Goal: Task Accomplishment & Management: Complete application form

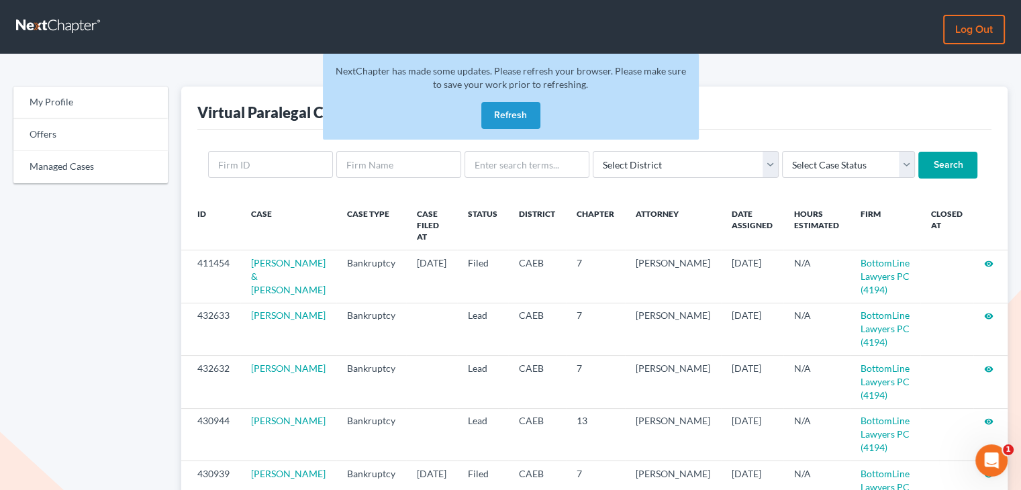
click at [505, 112] on button "Refresh" at bounding box center [510, 115] width 59 height 27
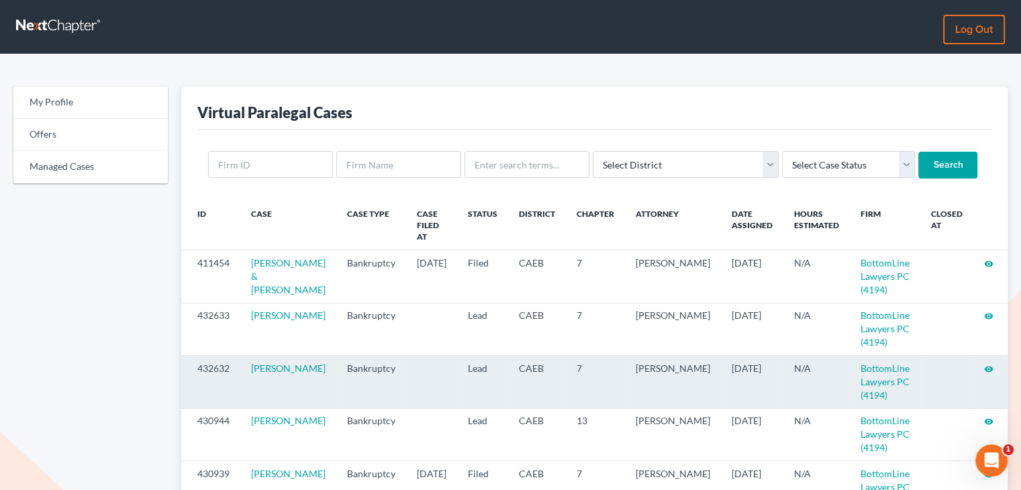
click at [985, 370] on icon "visibility" at bounding box center [988, 369] width 9 height 9
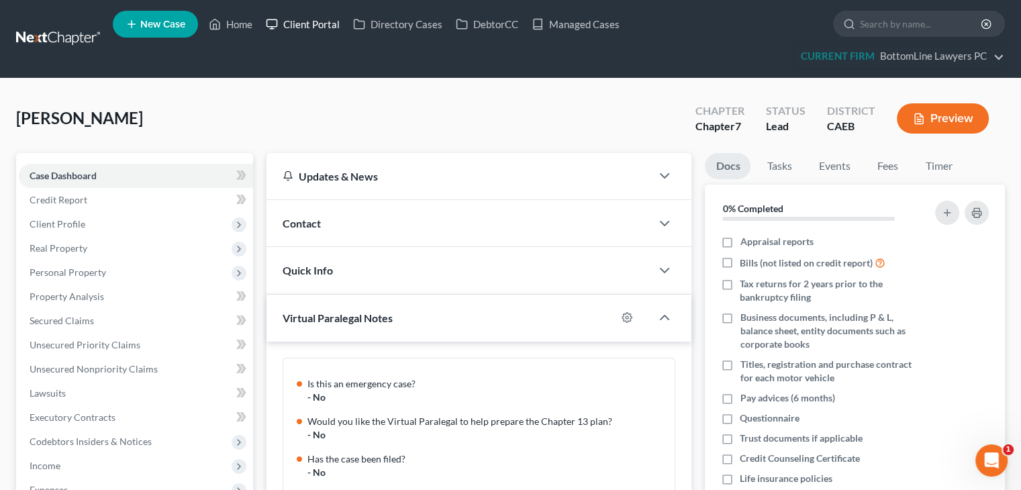
click at [307, 22] on link "Client Portal" at bounding box center [302, 24] width 87 height 24
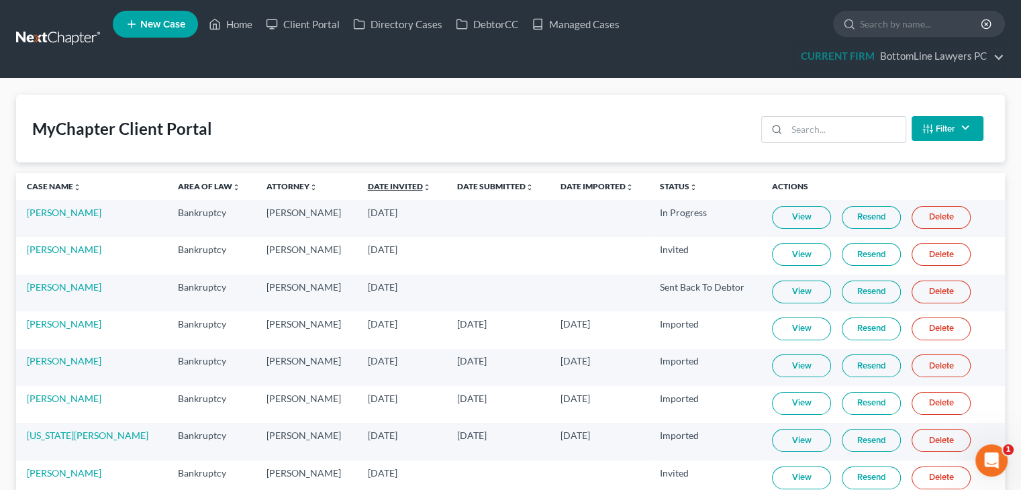
click at [368, 185] on link "Date Invited unfold_more expand_more expand_less" at bounding box center [399, 186] width 63 height 10
click at [458, 189] on link "Date Submitted unfold_more expand_more expand_less" at bounding box center [496, 186] width 77 height 10
click at [457, 189] on link "Date Submitted unfold_more expand_more expand_less" at bounding box center [495, 186] width 78 height 10
click at [624, 55] on ul "New Case Home Client Portal Directory Cases DebtorCC Managed Cases - No Result …" at bounding box center [559, 39] width 892 height 64
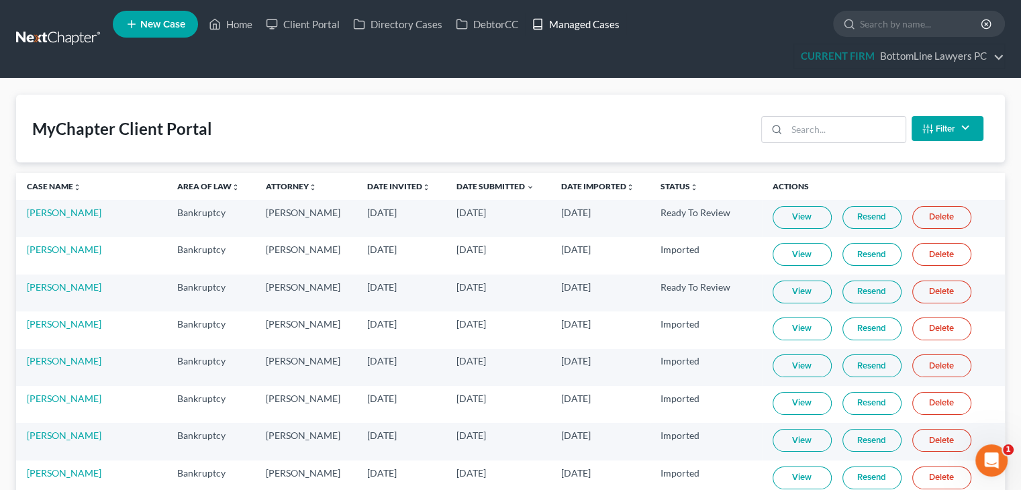
click at [581, 21] on link "Managed Cases" at bounding box center [575, 24] width 101 height 24
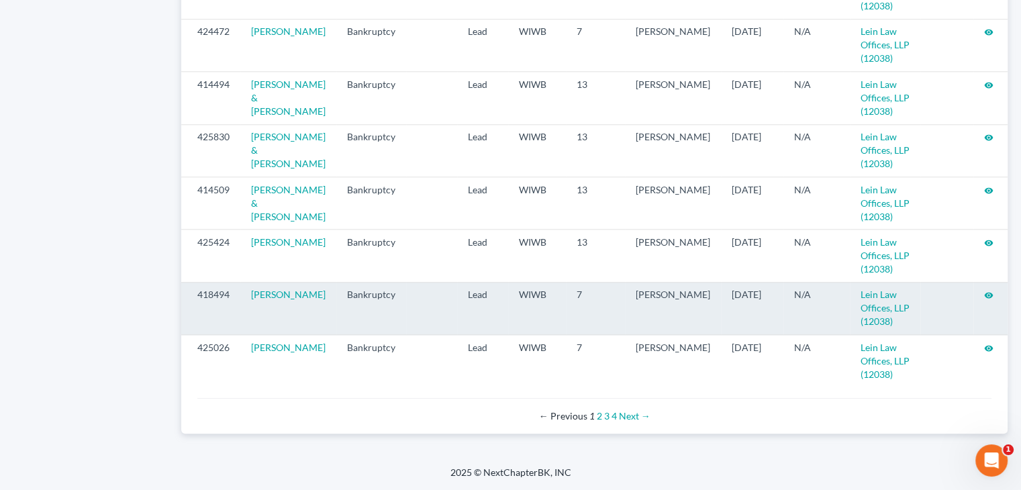
scroll to position [1479, 0]
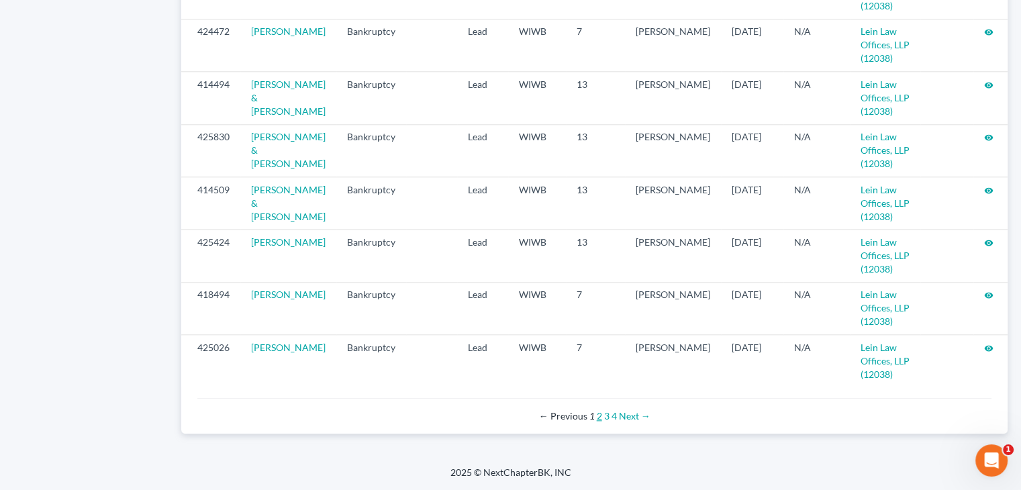
click at [598, 416] on link "2" at bounding box center [599, 415] width 5 height 11
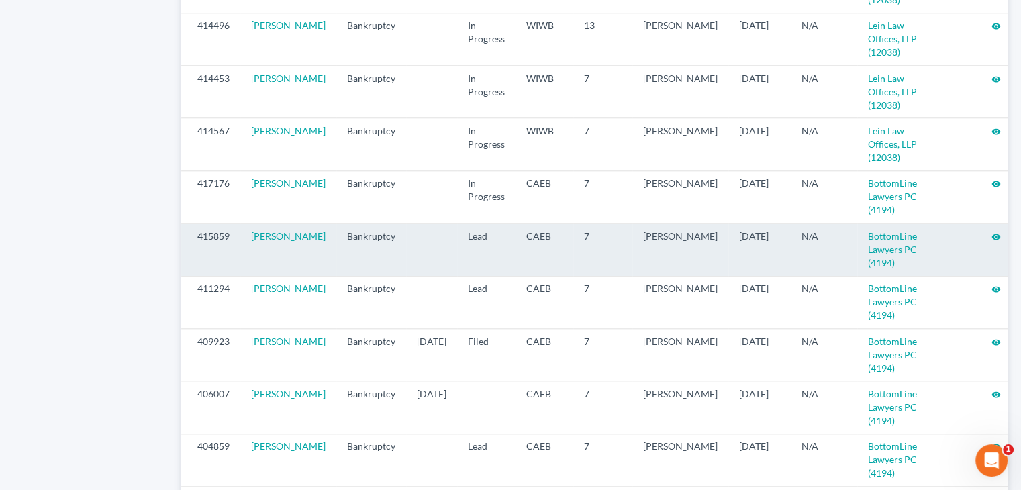
scroll to position [1343, 0]
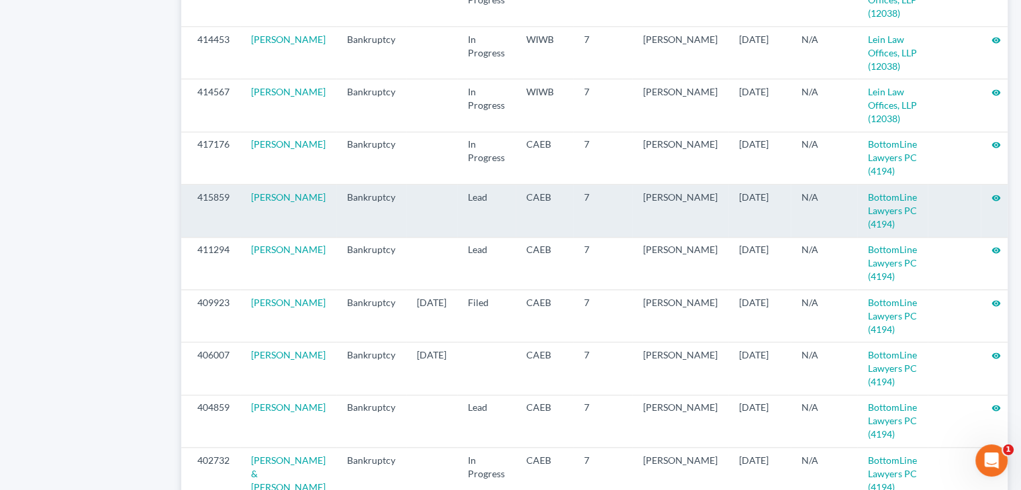
click at [991, 203] on icon "visibility" at bounding box center [995, 197] width 9 height 9
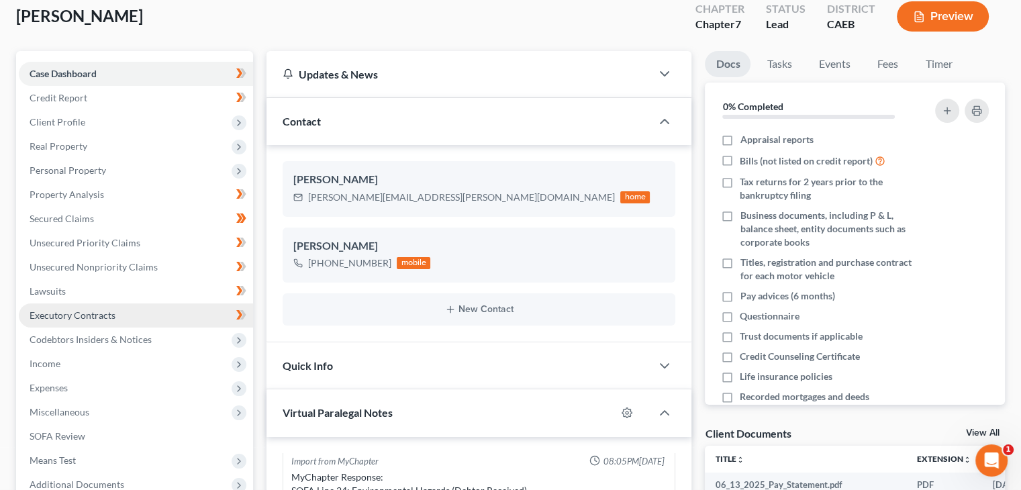
scroll to position [134, 0]
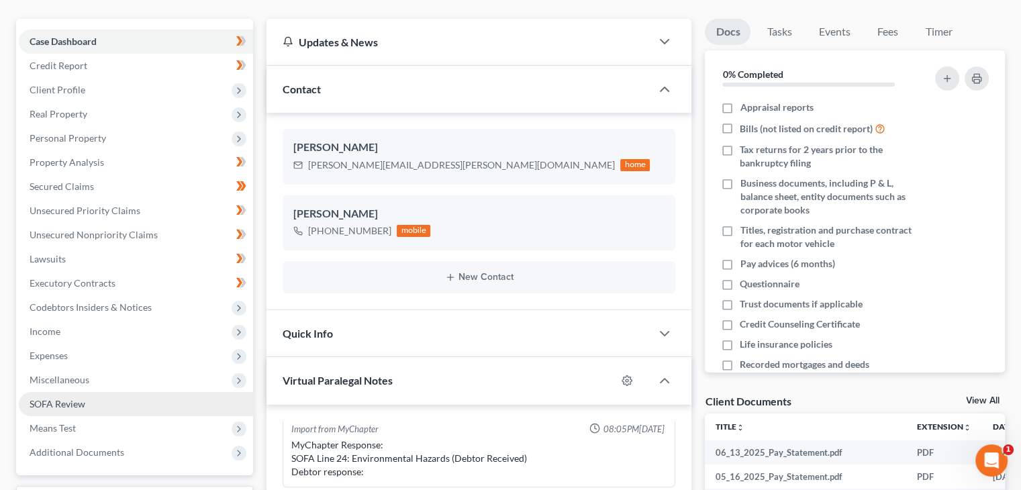
click at [83, 404] on span "SOFA Review" at bounding box center [58, 403] width 56 height 11
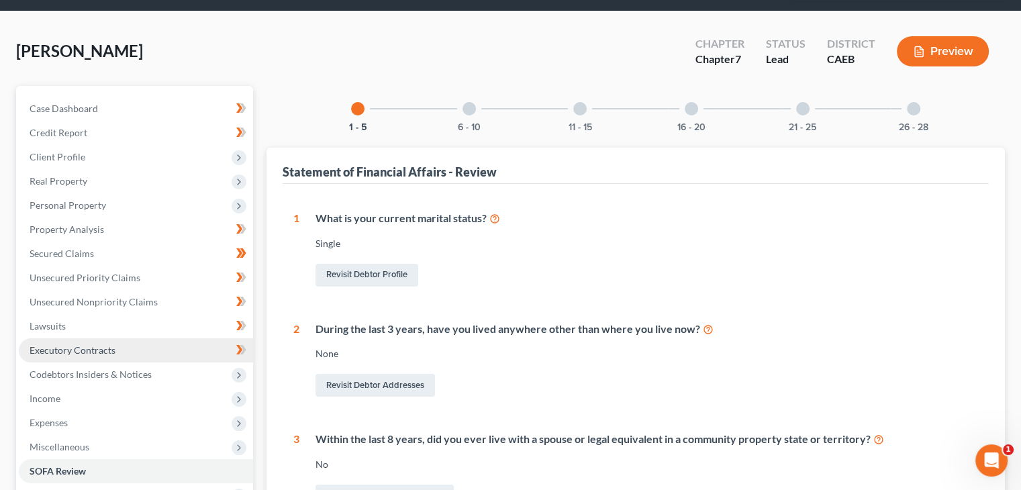
scroll to position [134, 0]
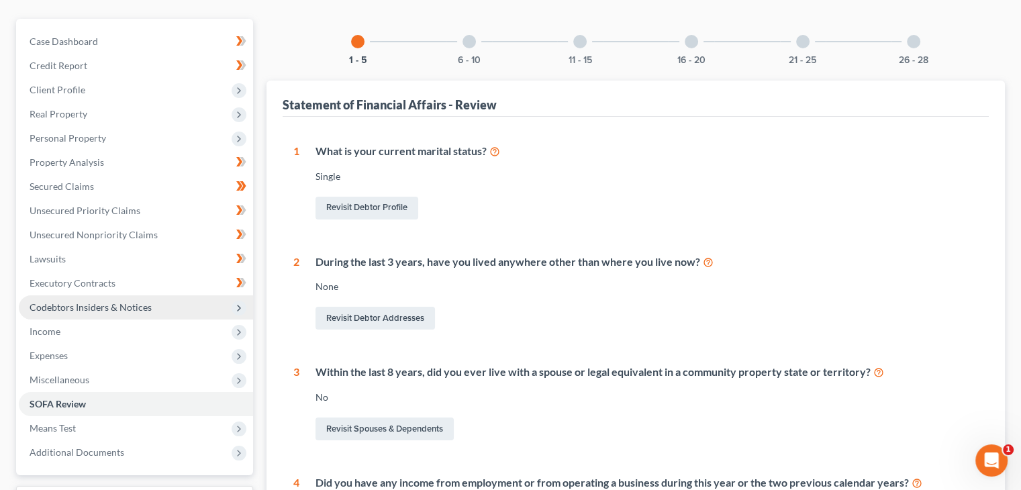
click at [140, 306] on span "Codebtors Insiders & Notices" at bounding box center [91, 306] width 122 height 11
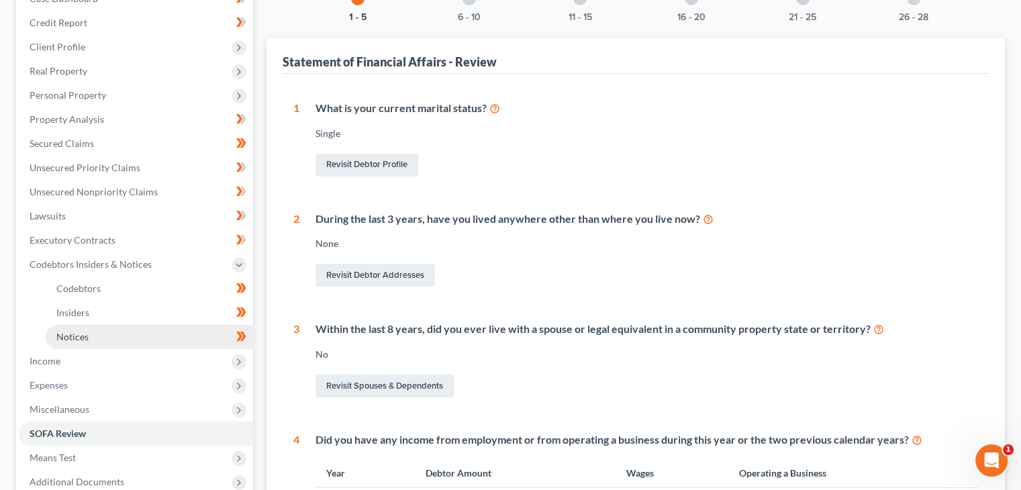
scroll to position [201, 0]
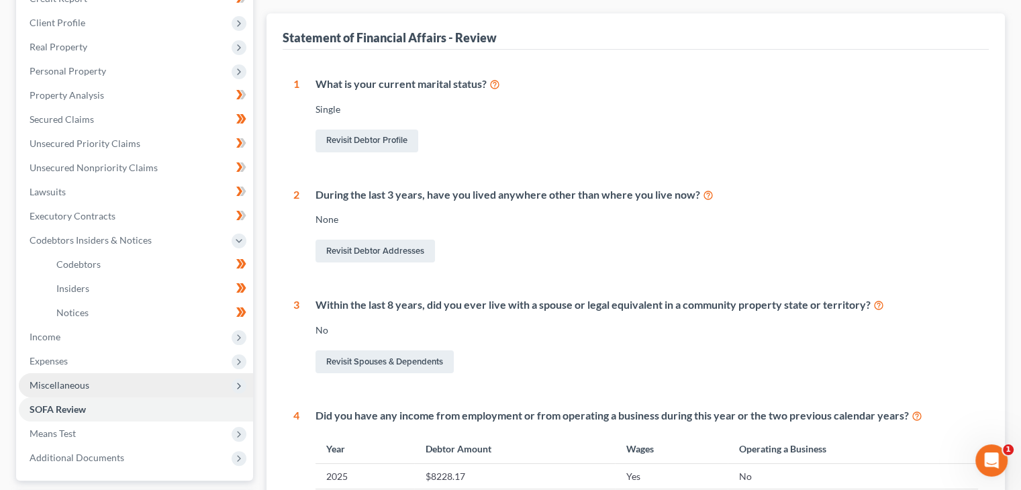
click at [117, 385] on span "Miscellaneous" at bounding box center [136, 385] width 234 height 24
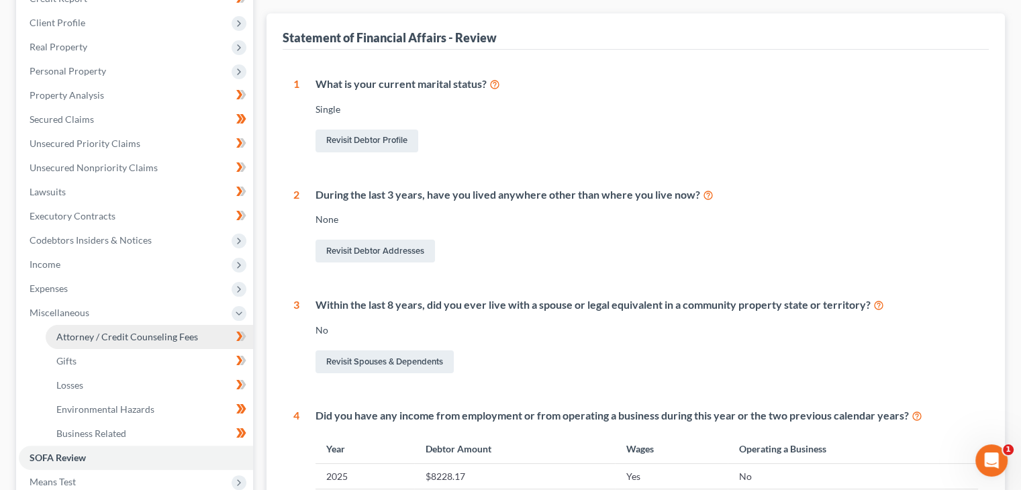
click at [131, 331] on span "Attorney / Credit Counseling Fees" at bounding box center [127, 336] width 142 height 11
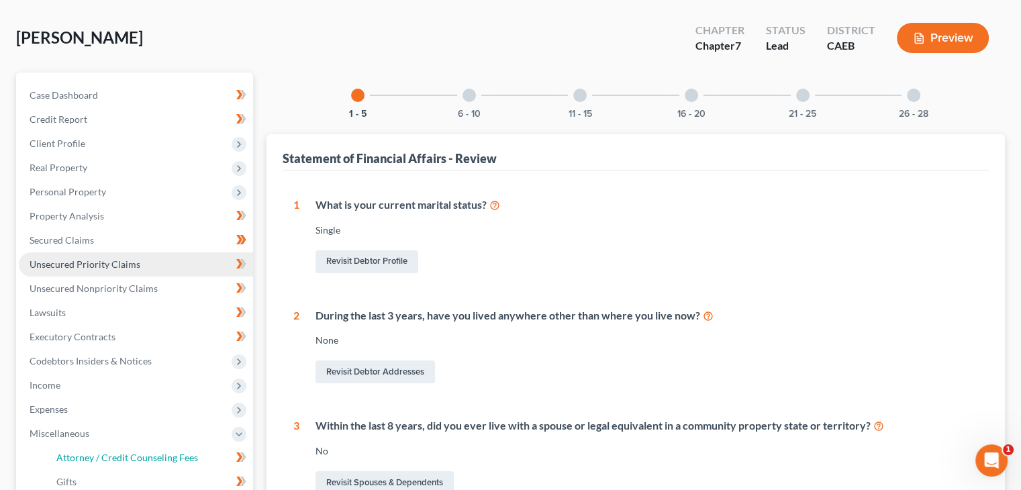
select select "0"
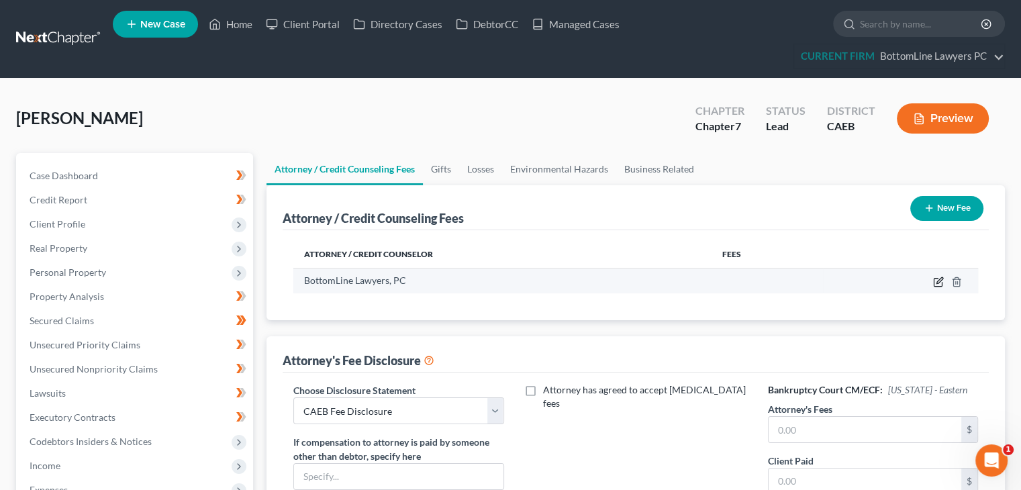
click at [937, 280] on icon "button" at bounding box center [939, 280] width 6 height 6
select select "4"
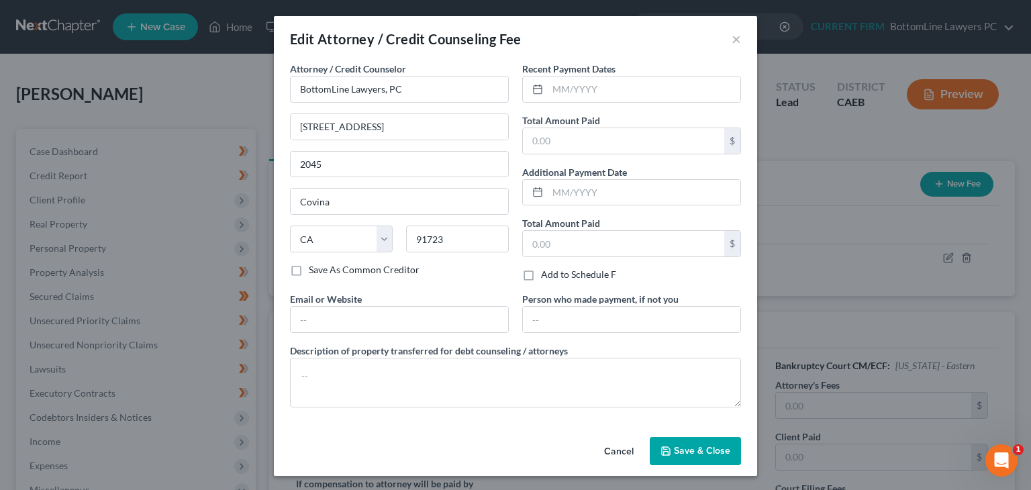
click at [598, 125] on div "Total Amount Paid $" at bounding box center [631, 133] width 219 height 41
click at [591, 136] on input "text" at bounding box center [623, 141] width 201 height 26
paste input "2996"
type input "2,996"
click at [628, 97] on input "text" at bounding box center [644, 90] width 193 height 26
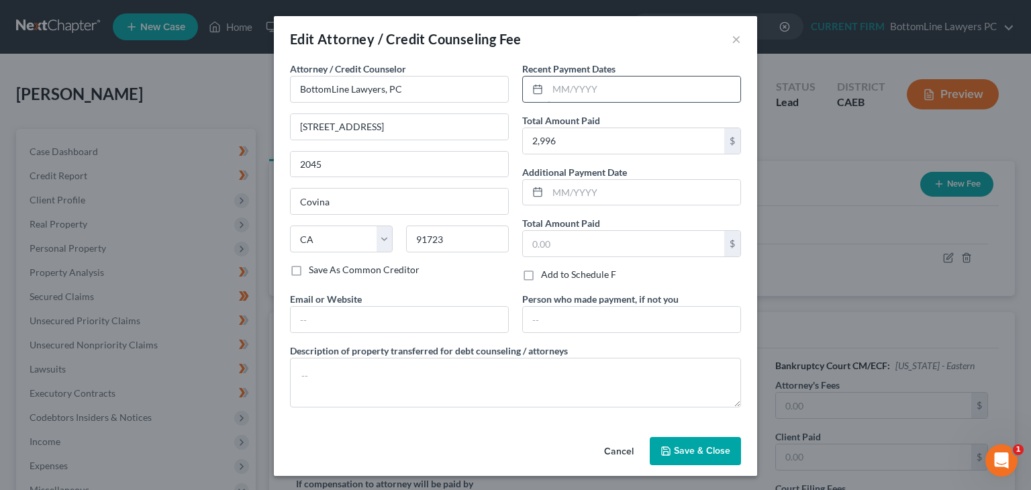
type input "04/2025"
click at [478, 315] on input "text" at bounding box center [399, 320] width 217 height 26
type input "[EMAIL_ADDRESS][DOMAIN_NAME]"
click at [438, 278] on div "Attorney / Credit Counselor * BottomLine Lawyers, PC [STREET_ADDRESS] [GEOGRAPH…" at bounding box center [399, 177] width 232 height 230
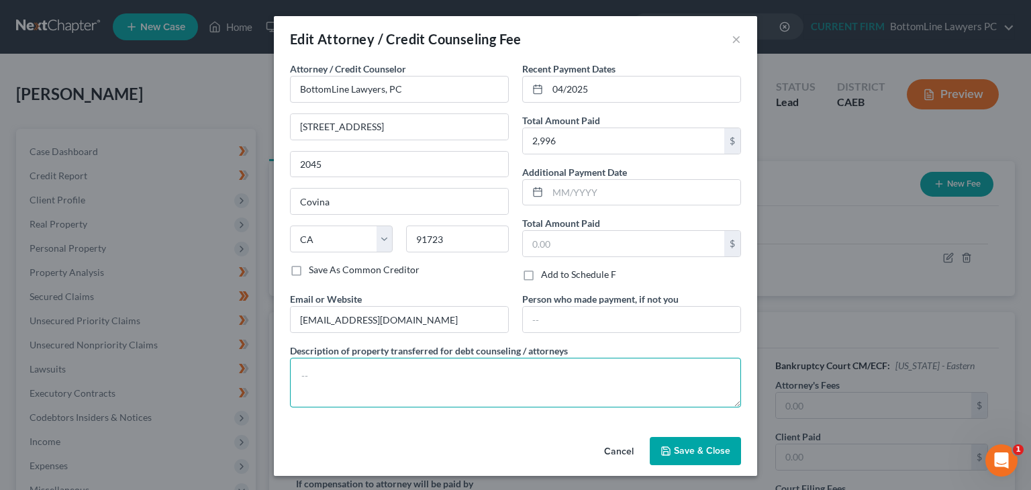
click at [477, 364] on textarea at bounding box center [515, 383] width 451 height 50
paste textarea "Attorney Fee + Filing Fee + Credit Report + CCC"
type textarea "Attorney Fee + Filing Fee + Credit Report + CCC"
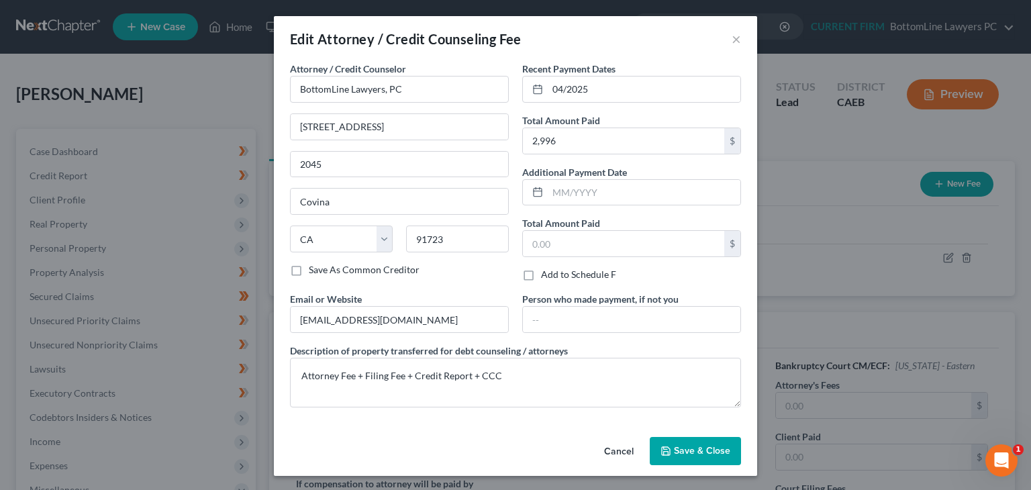
click at [674, 450] on span "Save & Close" at bounding box center [702, 450] width 56 height 11
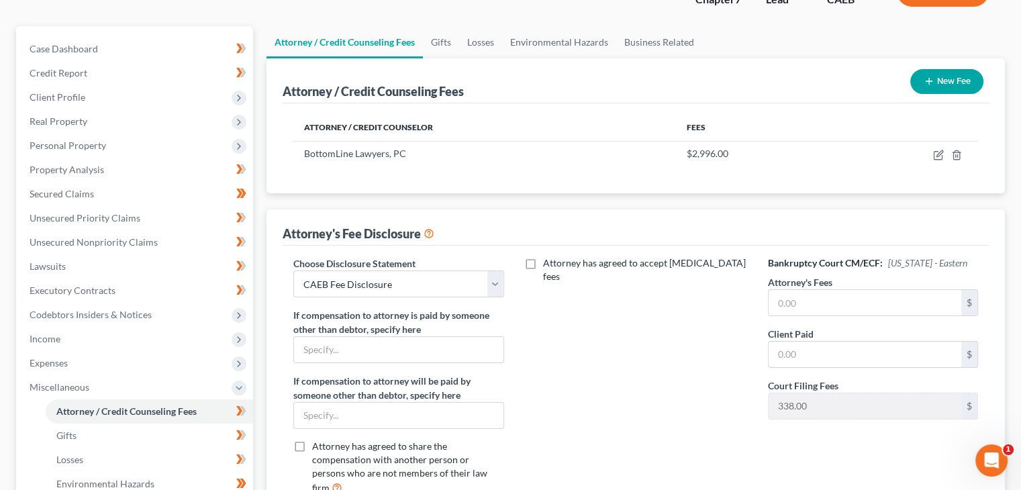
scroll to position [134, 0]
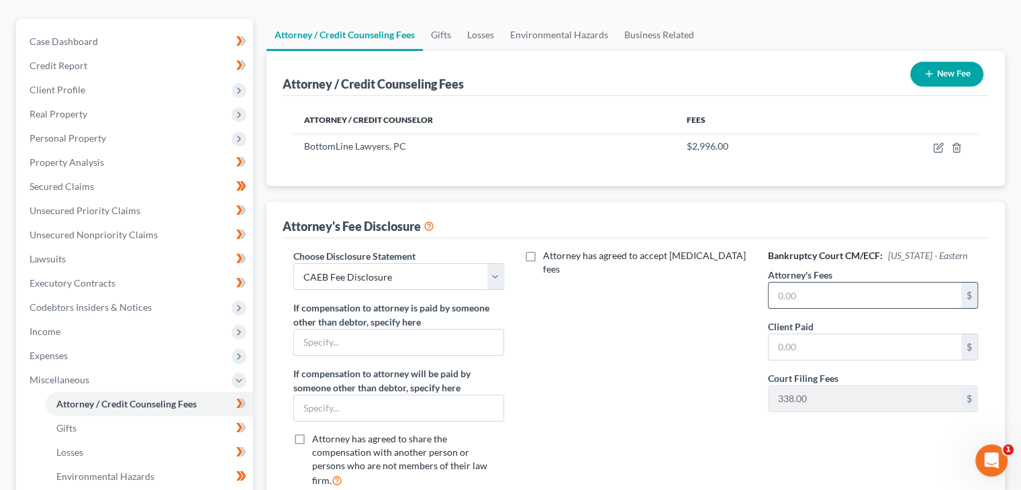
click at [845, 288] on input "text" at bounding box center [865, 296] width 193 height 26
type input "2,996"
click at [870, 344] on input "text" at bounding box center [865, 347] width 193 height 26
type input "2,996"
click at [680, 389] on div "Attorney has agreed to accept [MEDICAL_DATA] fees" at bounding box center [636, 373] width 237 height 249
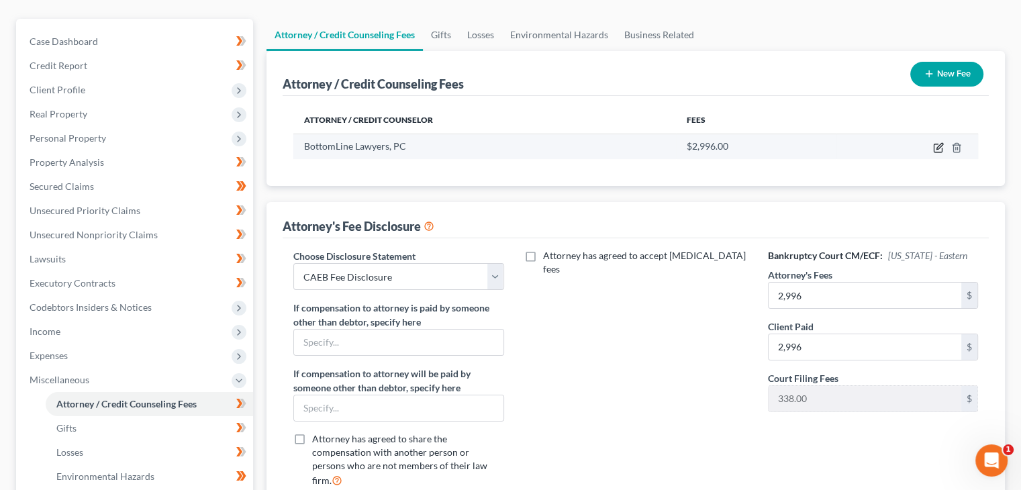
click at [938, 144] on icon "button" at bounding box center [938, 147] width 11 height 11
select select "4"
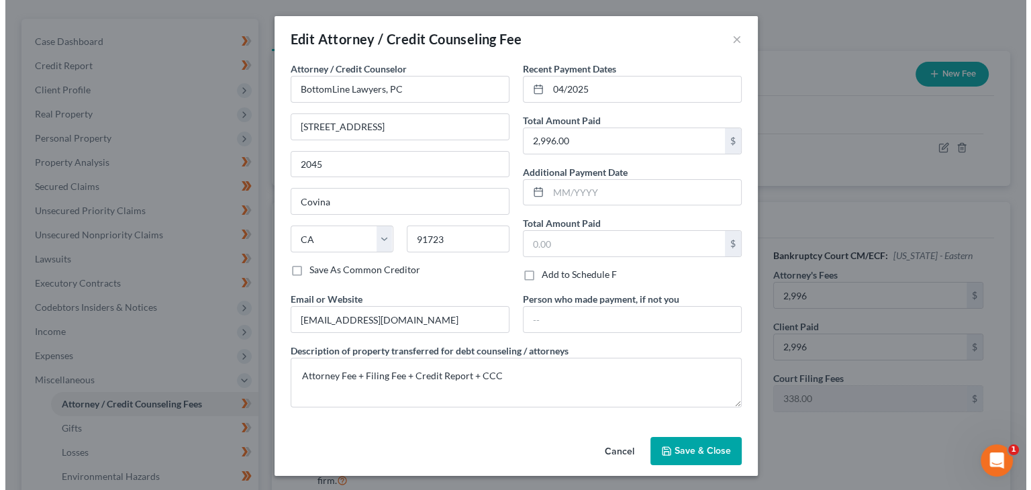
scroll to position [110, 0]
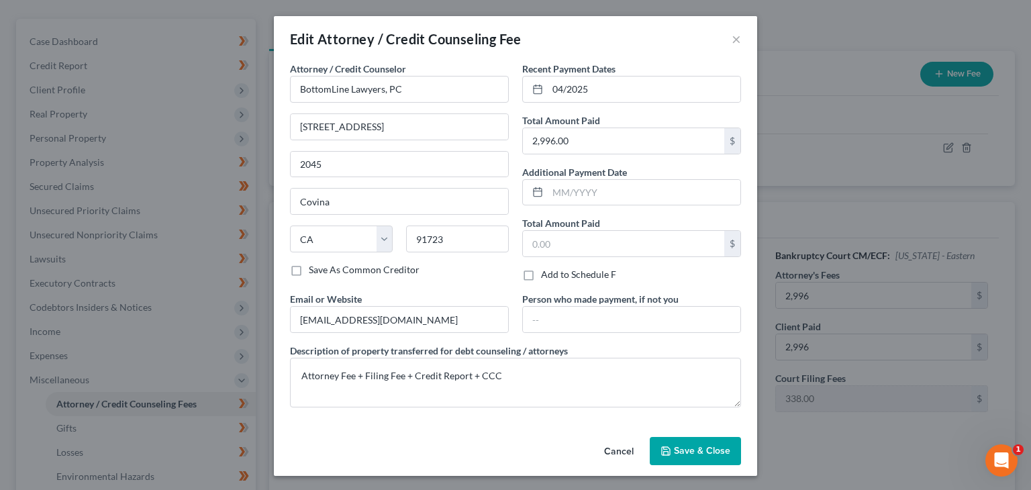
click at [690, 461] on button "Save & Close" at bounding box center [695, 451] width 91 height 28
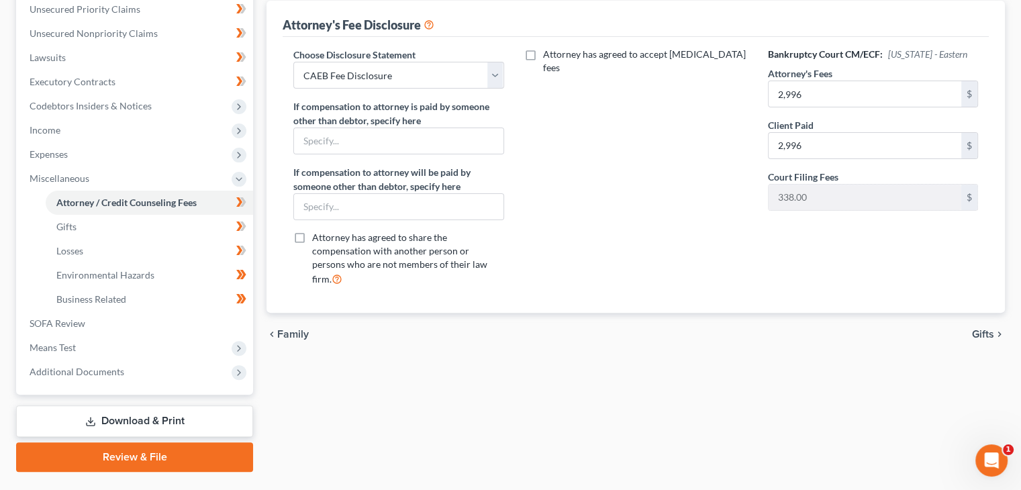
scroll to position [367, 0]
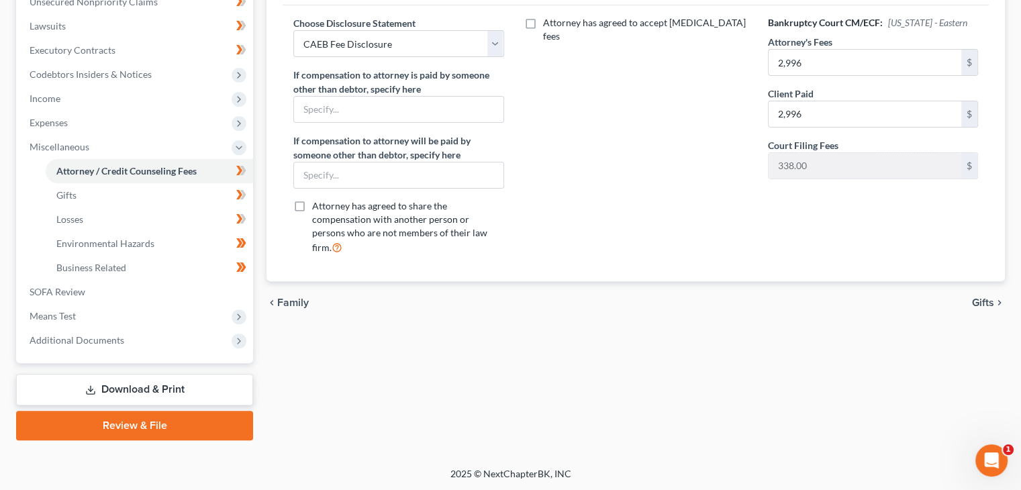
click at [977, 297] on span "Gifts" at bounding box center [983, 302] width 22 height 11
